Goal: Find specific fact

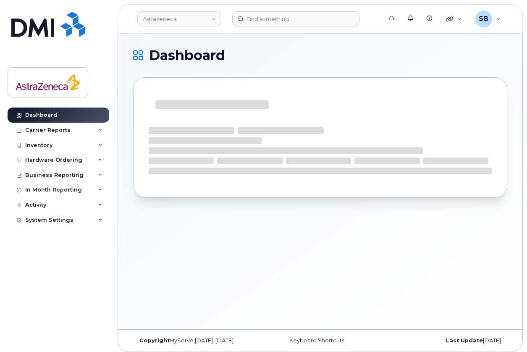
click at [264, 58] on h1 "Dashboard" at bounding box center [318, 55] width 370 height 13
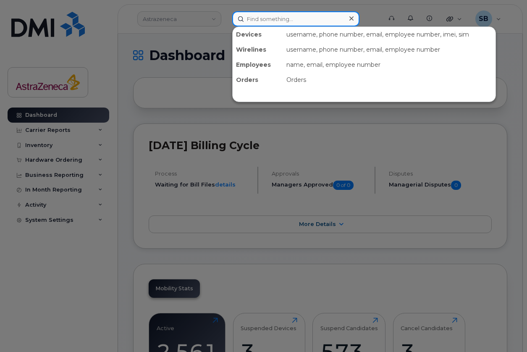
click at [279, 16] on input at bounding box center [295, 18] width 127 height 15
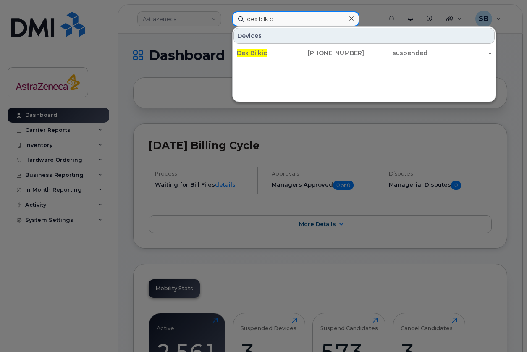
type input "dex bilkic"
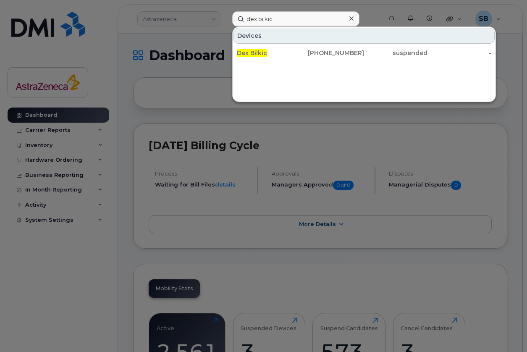
click at [317, 76] on div "Devices Dex Bilkic 416-801-0480 suspended -" at bounding box center [364, 64] width 264 height 76
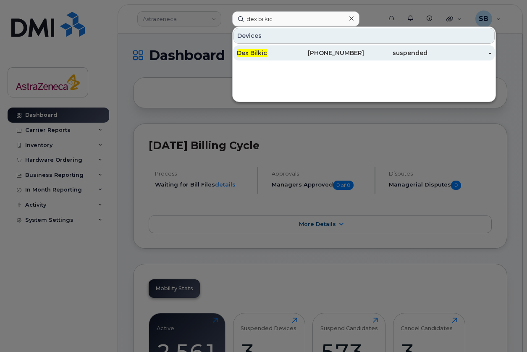
click at [348, 53] on div "416-801-0480" at bounding box center [332, 53] width 63 height 8
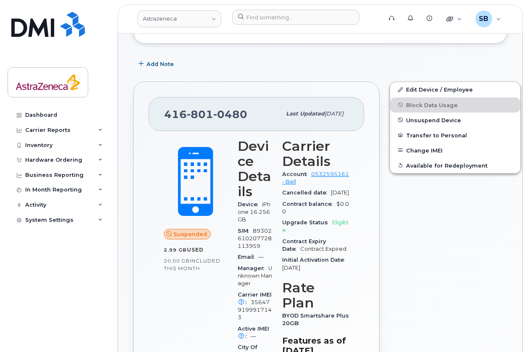
scroll to position [114, 0]
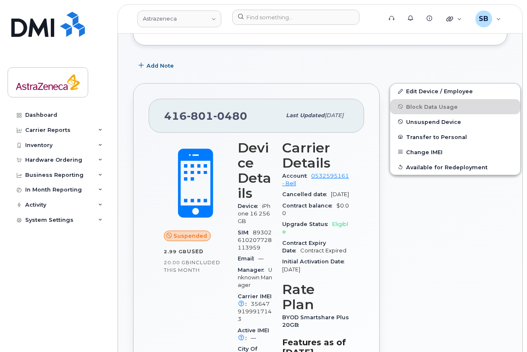
click at [277, 241] on div "Carrier Details Account 0532595161 - Bell Cancelled date [DATE] Contract balanc…" at bounding box center [315, 297] width 77 height 325
drag, startPoint x: 165, startPoint y: 113, endPoint x: 245, endPoint y: 113, distance: 80.3
click at [245, 113] on span "[PHONE_NUMBER]" at bounding box center [205, 116] width 83 height 13
copy span "[PHONE_NUMBER]"
